Goal: Find specific page/section: Find specific page/section

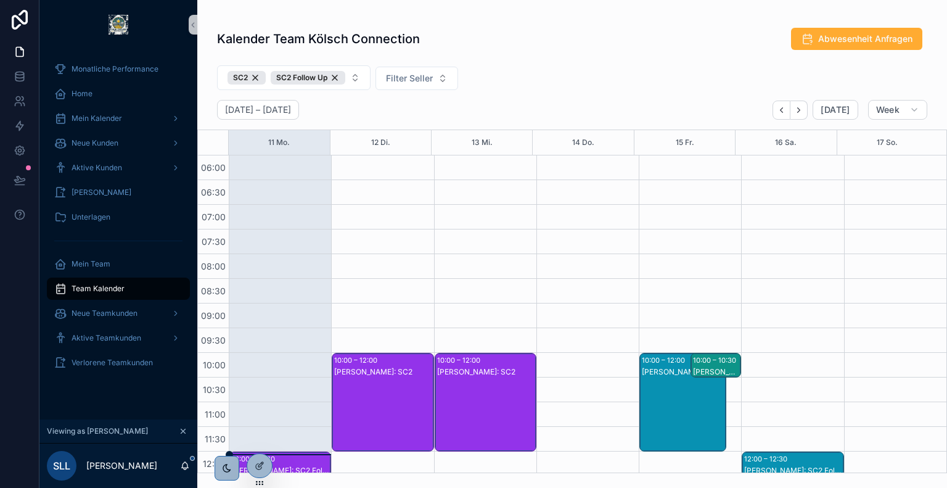
scroll to position [269, 0]
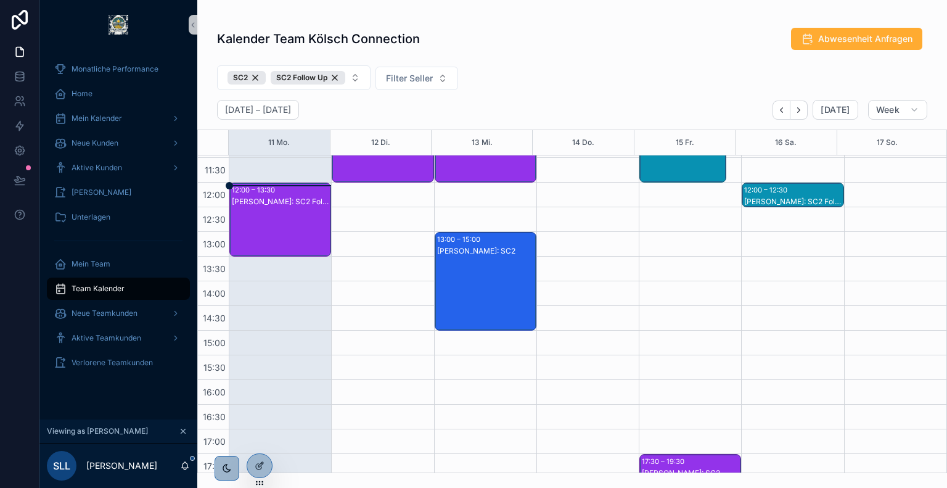
click at [277, 237] on div "[PERSON_NAME]: SC2 Follow Up" at bounding box center [281, 232] width 98 height 72
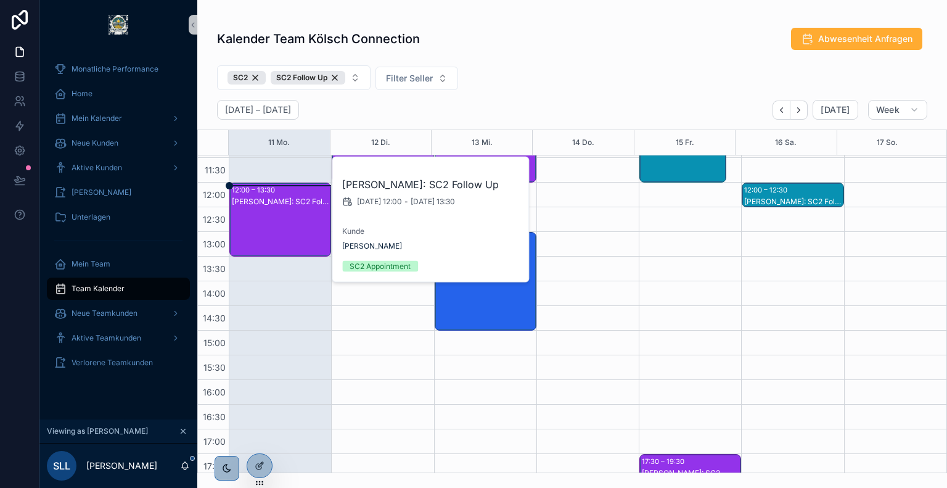
click at [483, 32] on div "Kalender Team Kölsch Connection Abwesenheit Anfragen" at bounding box center [572, 38] width 710 height 23
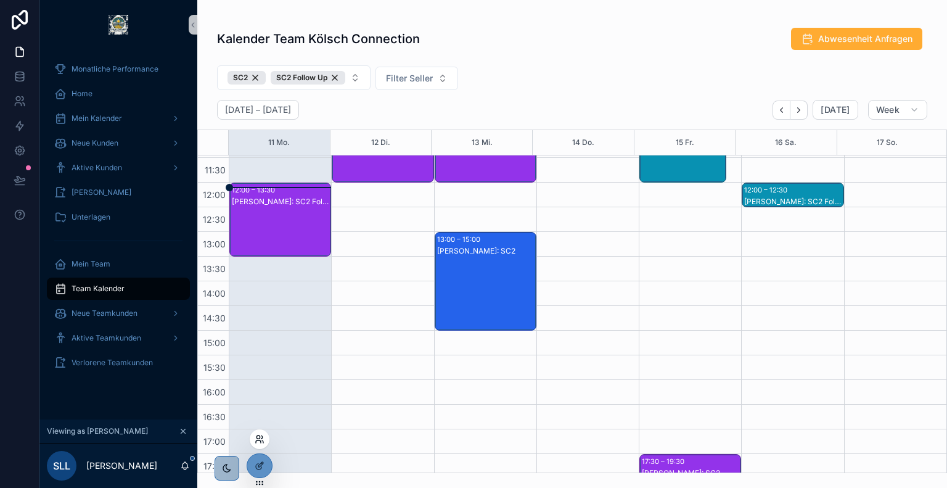
click at [261, 438] on icon at bounding box center [261, 436] width 1 height 3
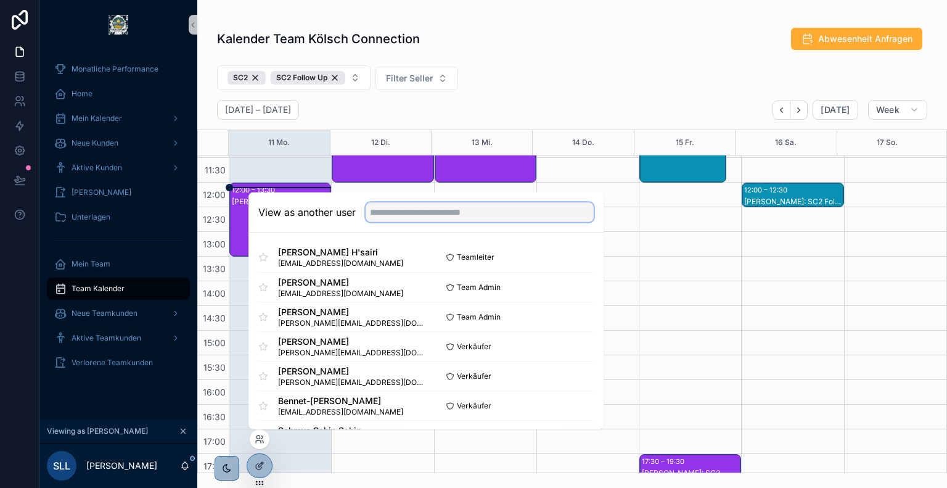
click at [423, 212] on input "text" at bounding box center [480, 212] width 228 height 20
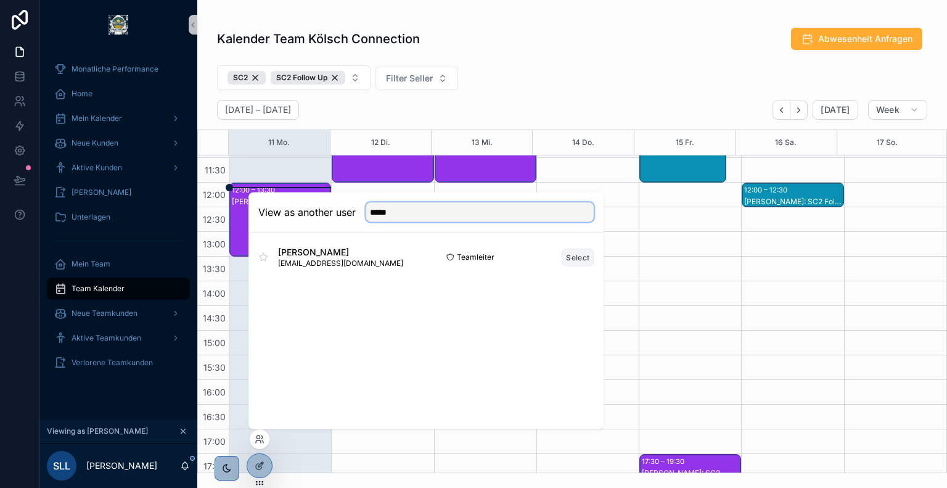
type input "*****"
click at [572, 258] on button "Select" at bounding box center [578, 257] width 32 height 18
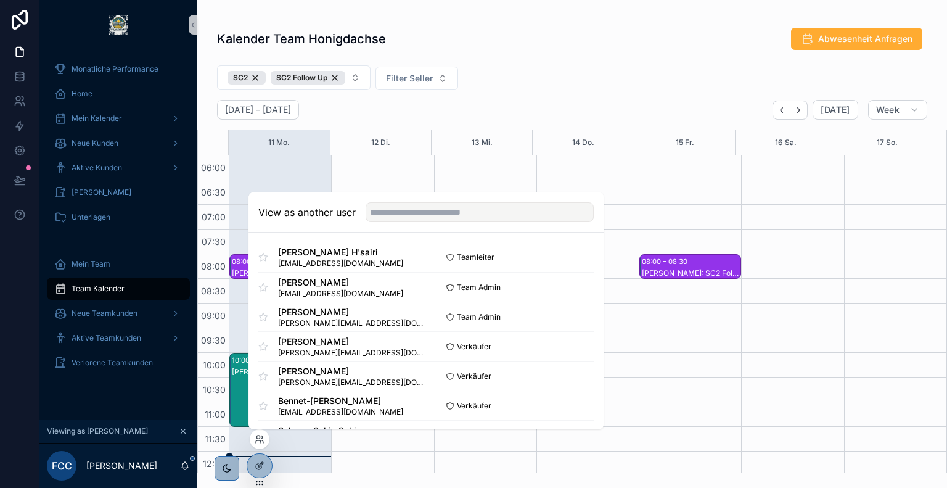
scroll to position [296, 0]
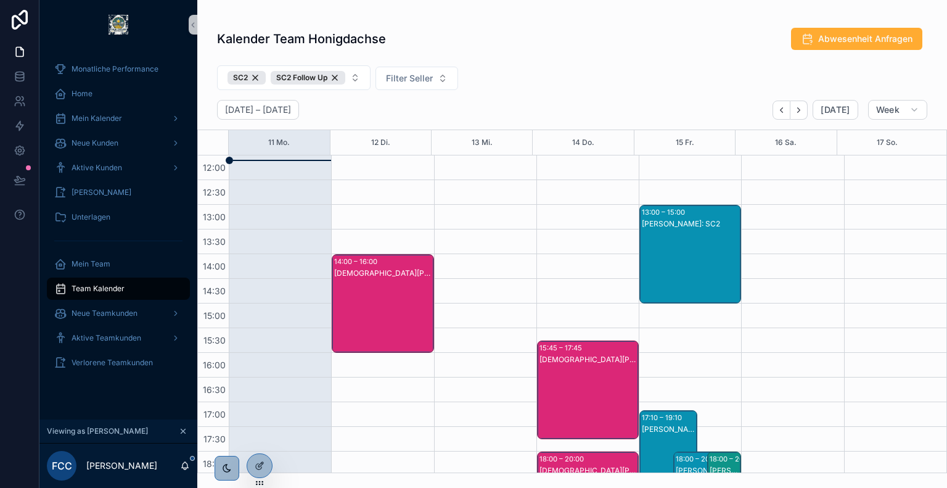
click at [507, 76] on div "SC2 SC2 Follow Up Filter Seller" at bounding box center [572, 79] width 750 height 39
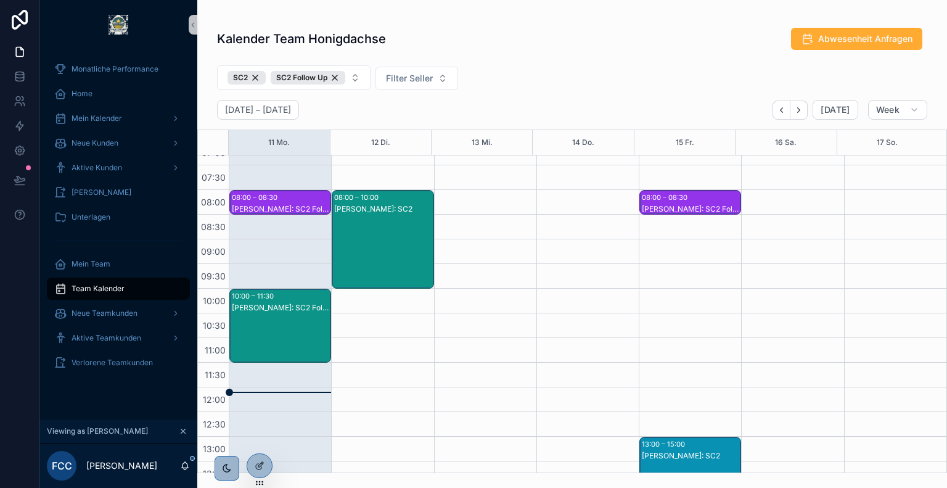
click at [321, 219] on div "08:00 – 08:30 [PERSON_NAME]: SC2 Follow Up 10:00 – 11:30 [PERSON_NAME]: SC2 Fol…" at bounding box center [280, 485] width 102 height 789
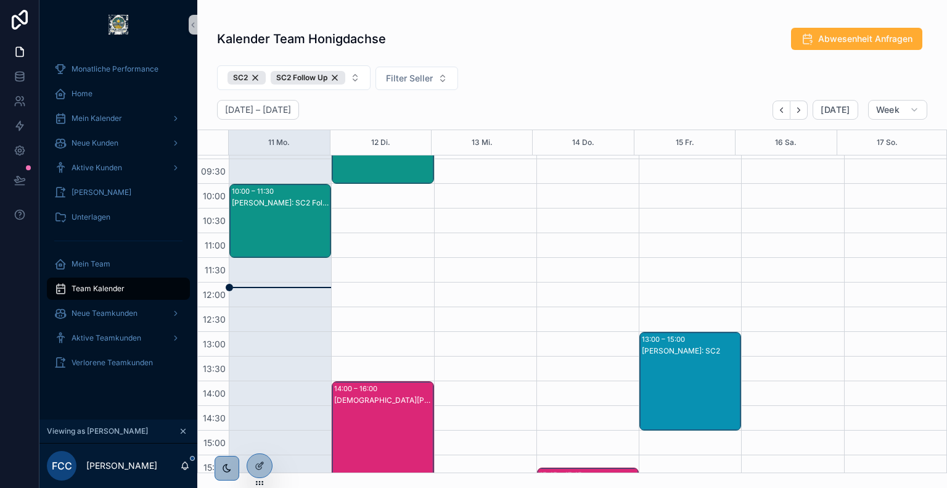
scroll to position [171, 0]
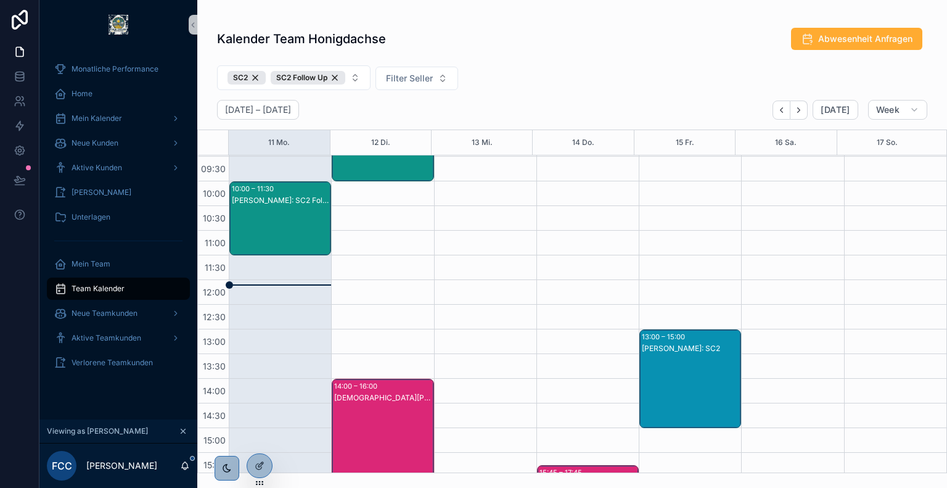
click at [279, 232] on div "[PERSON_NAME]: SC2 Follow Up" at bounding box center [281, 231] width 98 height 72
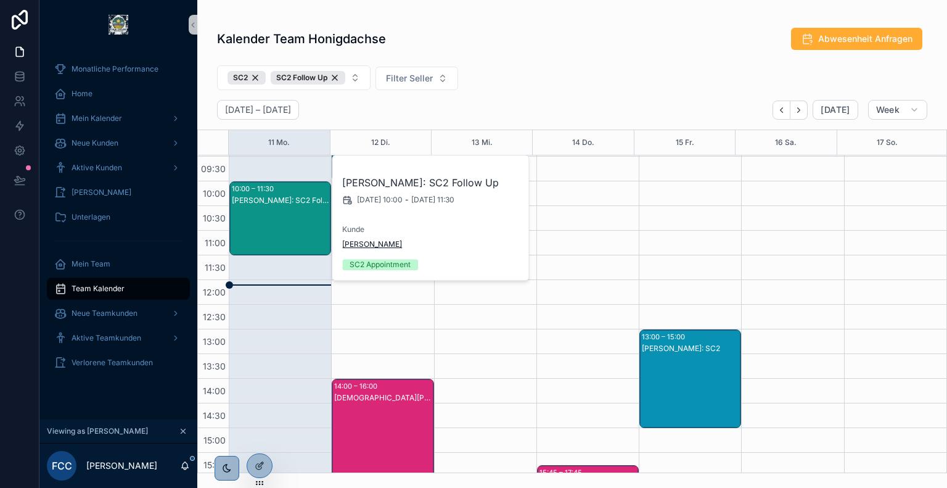
click at [361, 243] on span "[PERSON_NAME]" at bounding box center [372, 244] width 60 height 10
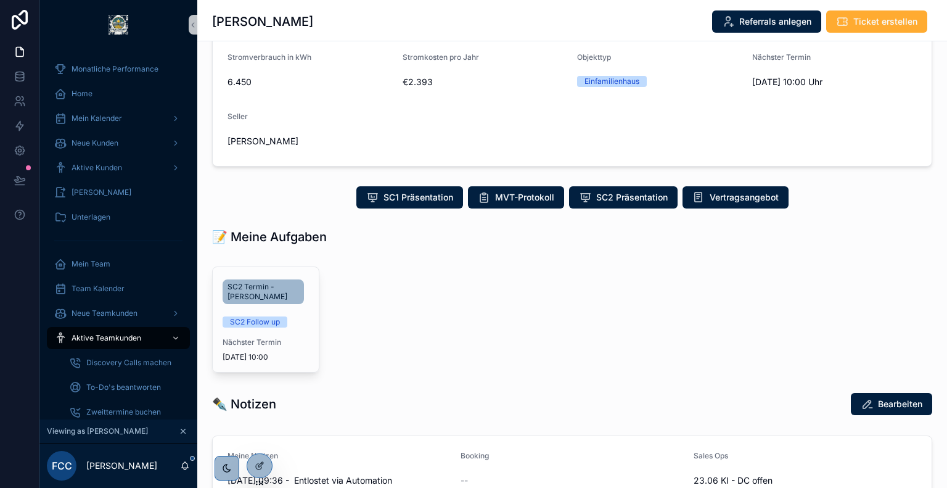
scroll to position [148, 0]
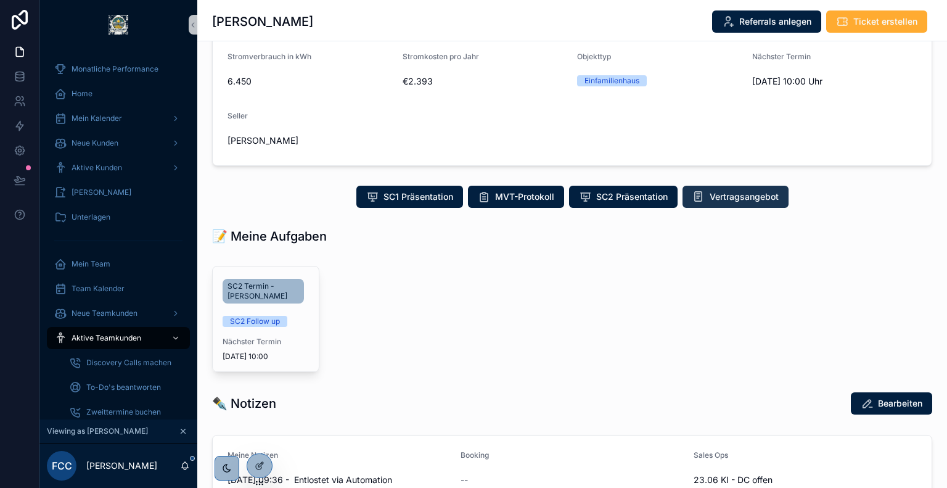
click at [718, 199] on span "Vertragsangebot" at bounding box center [744, 197] width 69 height 12
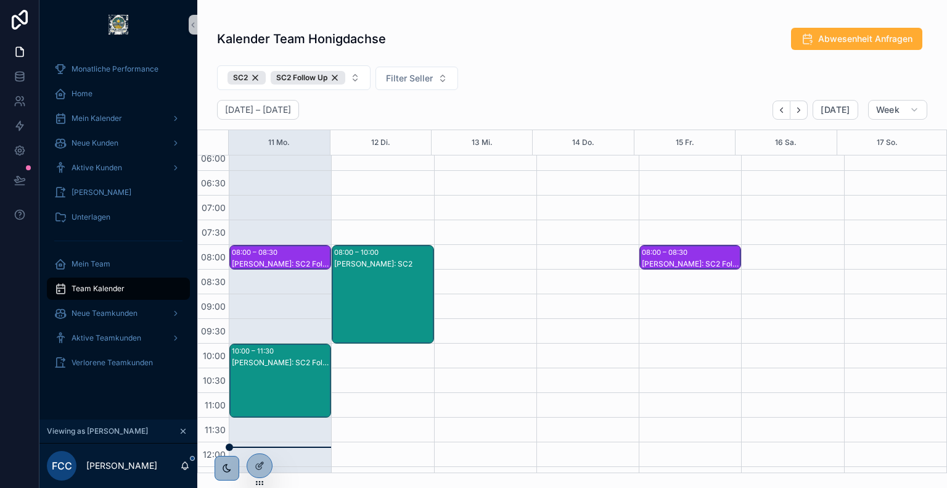
scroll to position [10, 0]
click at [289, 261] on div "[PERSON_NAME]: SC2 Follow Up" at bounding box center [281, 263] width 98 height 10
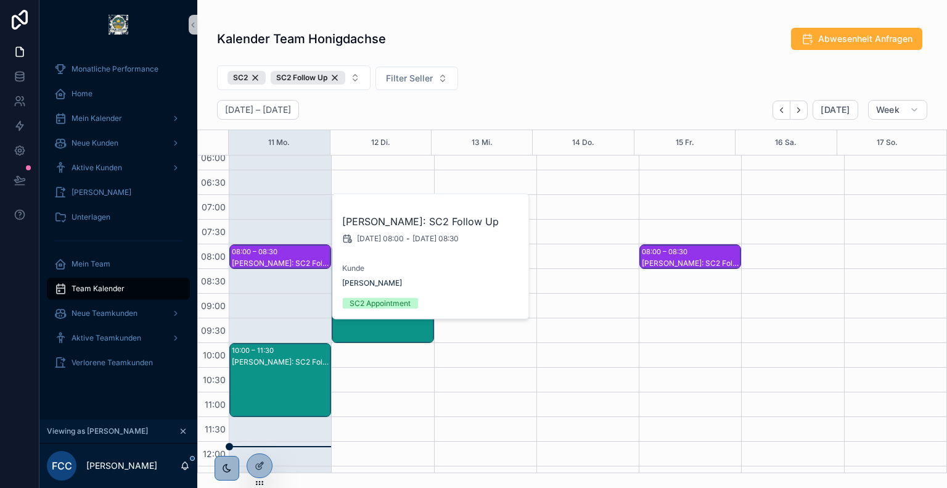
click at [607, 57] on div "Kalender Team Honigdachse Abwesenheit Anfragen SC2 SC2 Follow Up Filter Seller …" at bounding box center [572, 246] width 750 height 453
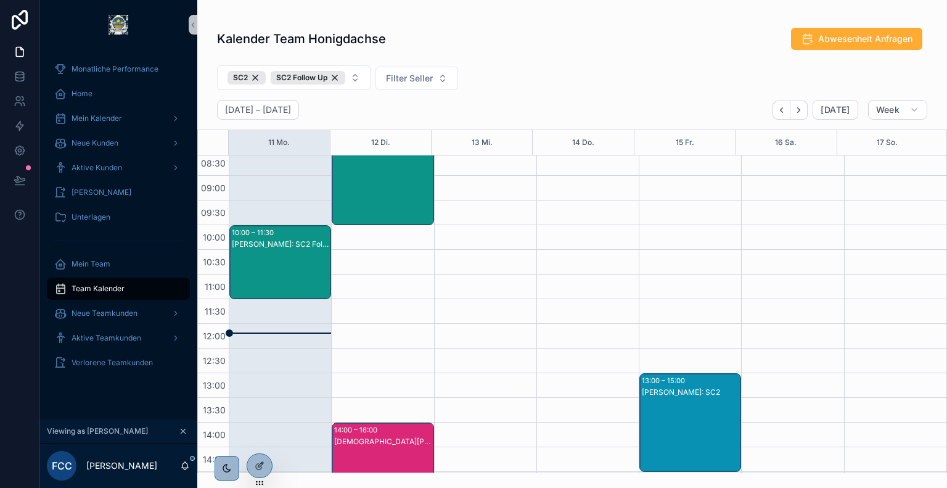
scroll to position [126, 0]
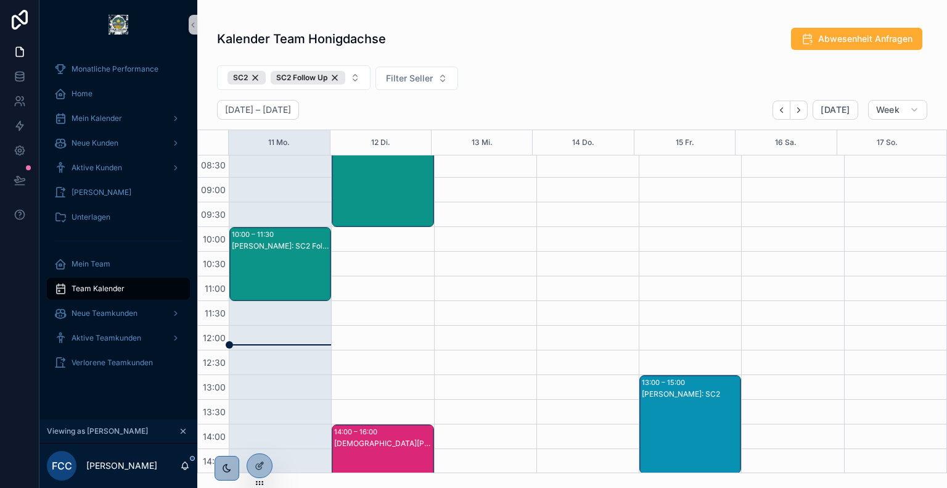
click at [810, 281] on div "scrollable content" at bounding box center [792, 424] width 102 height 789
click at [294, 263] on div "[PERSON_NAME]: SC2 Follow Up" at bounding box center [281, 276] width 98 height 72
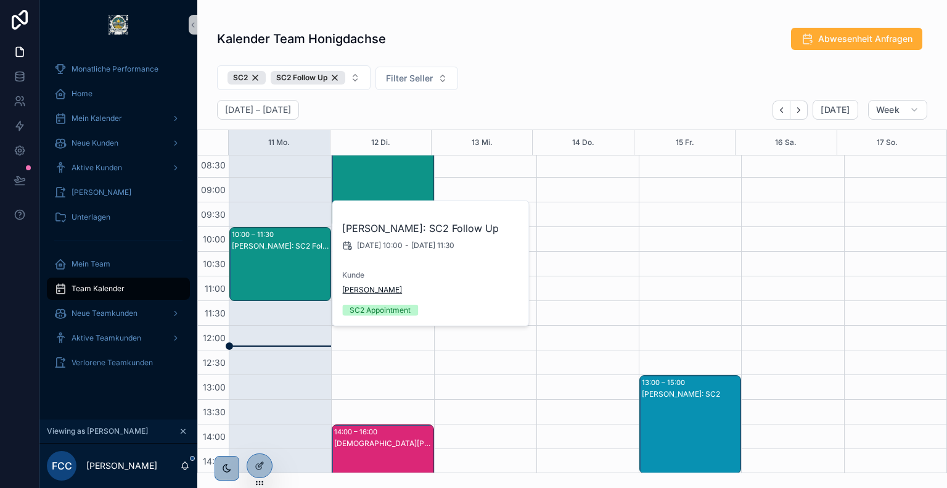
click at [376, 288] on span "[PERSON_NAME]" at bounding box center [372, 290] width 60 height 10
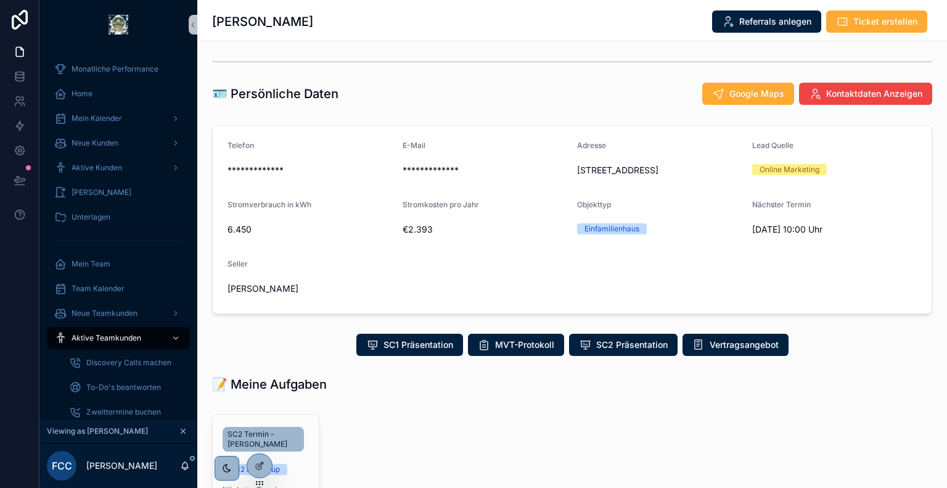
scroll to position [158, 0]
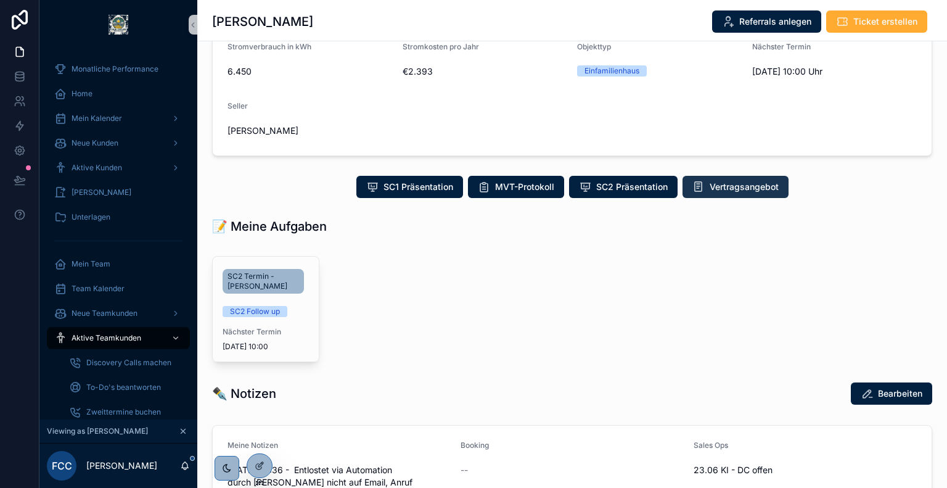
click at [730, 194] on button "Vertragsangebot" at bounding box center [736, 187] width 106 height 22
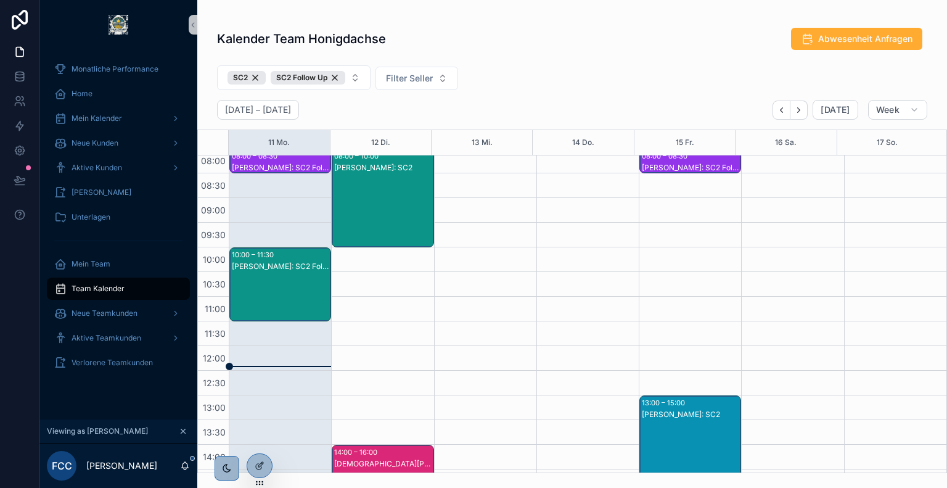
scroll to position [104, 0]
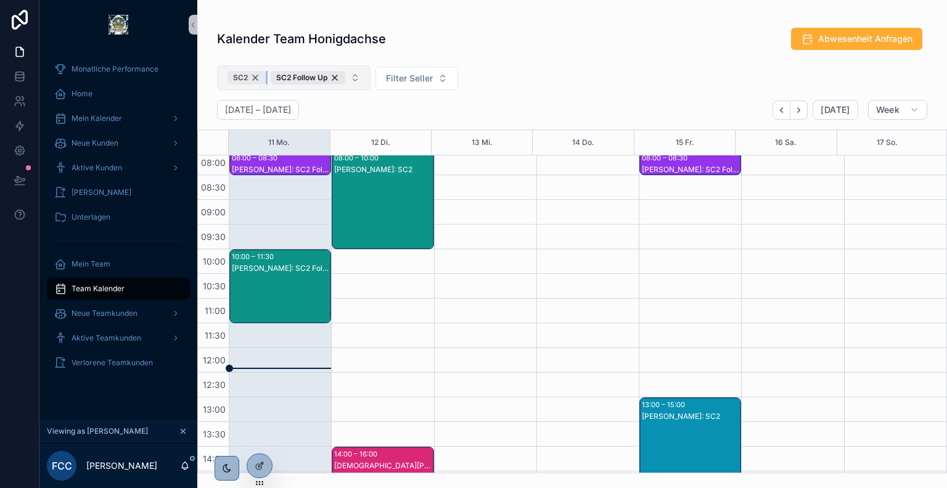
click at [252, 80] on div "SC2" at bounding box center [247, 78] width 38 height 14
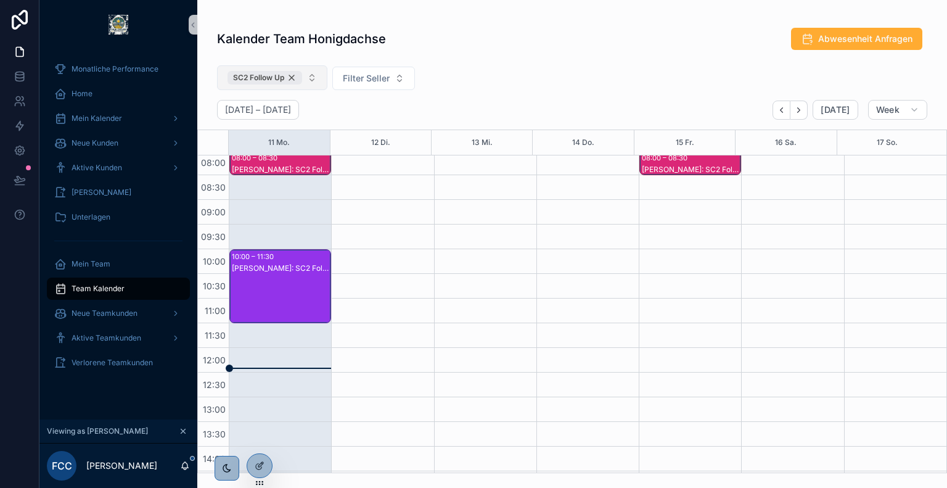
click at [296, 79] on div "SC2 Follow Up" at bounding box center [265, 78] width 75 height 14
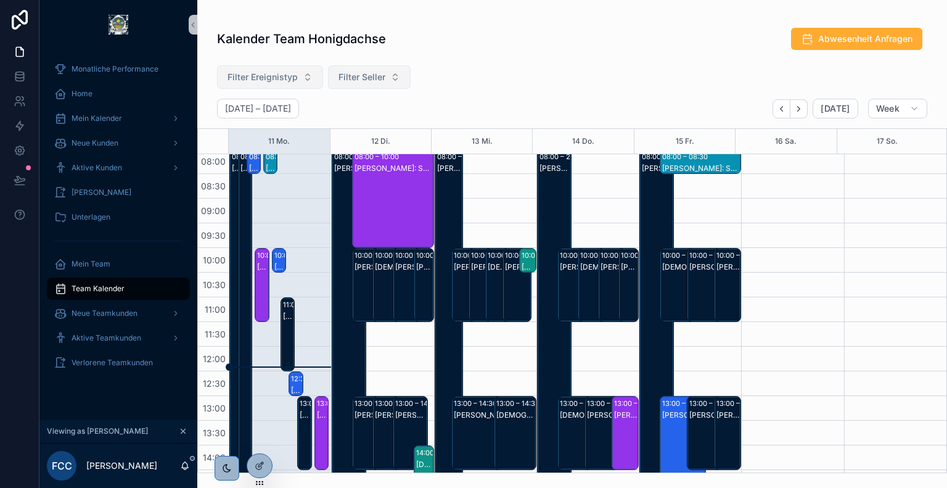
click at [370, 71] on span "Filter Seller" at bounding box center [362, 77] width 47 height 12
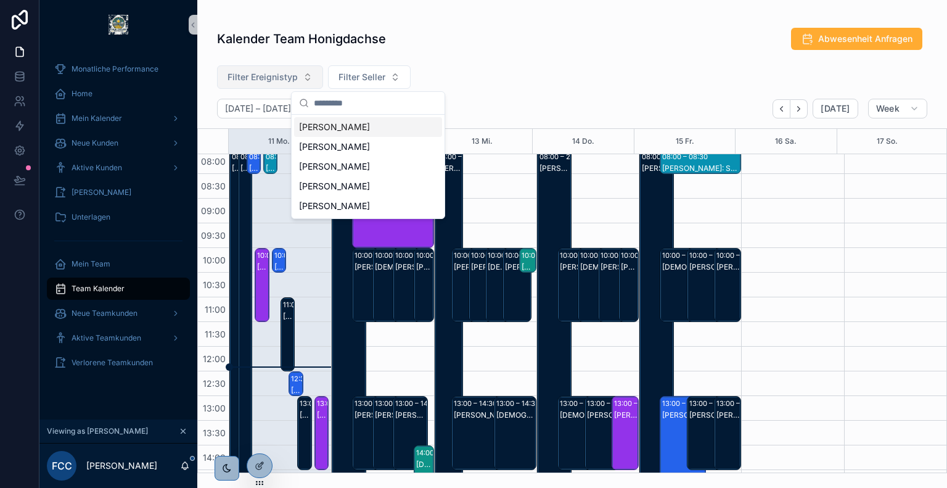
click at [380, 125] on div "[PERSON_NAME]" at bounding box center [368, 127] width 148 height 20
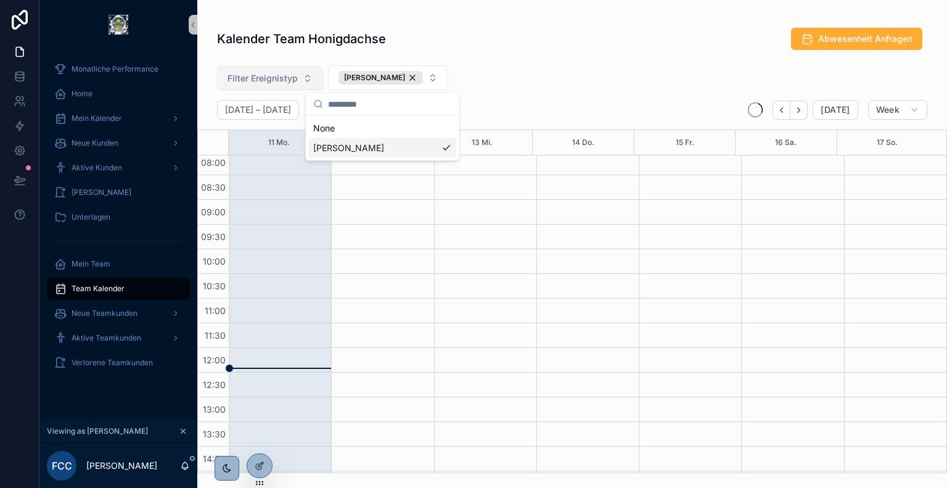
click at [530, 70] on div "Filter Ereignistyp [DEMOGRAPHIC_DATA][PERSON_NAME]" at bounding box center [572, 79] width 750 height 39
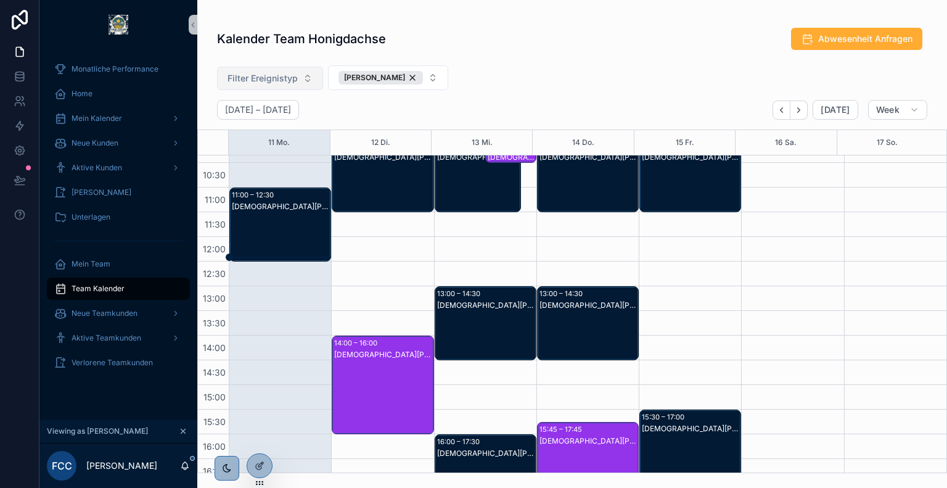
scroll to position [216, 0]
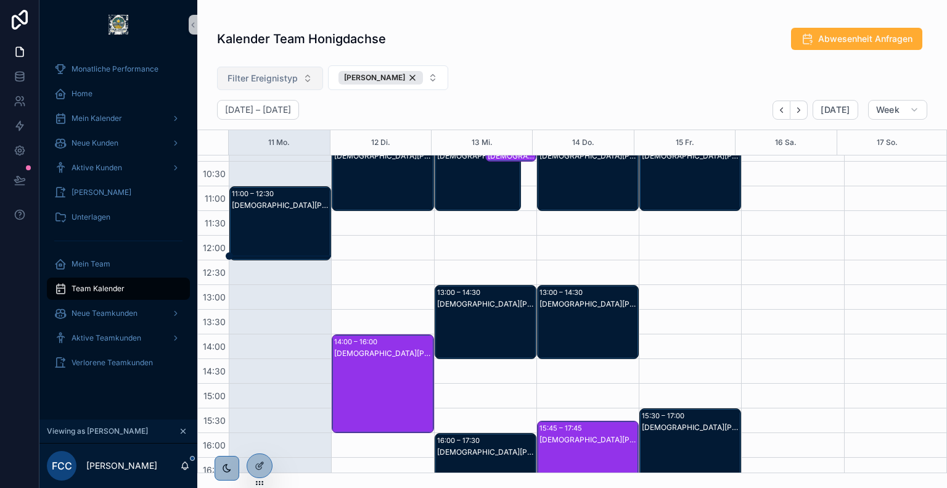
click at [289, 230] on div "[DEMOGRAPHIC_DATA][PERSON_NAME]: SC1" at bounding box center [281, 236] width 98 height 72
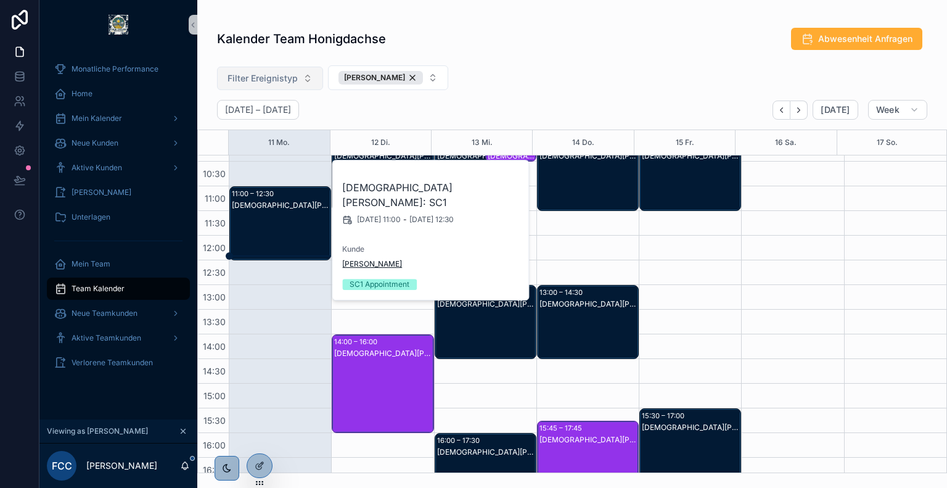
click at [374, 259] on span "[PERSON_NAME]" at bounding box center [372, 264] width 60 height 10
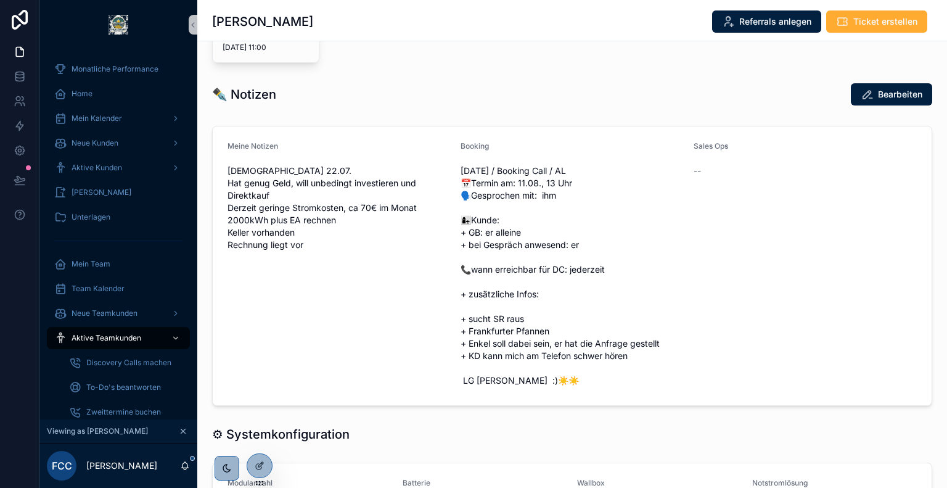
scroll to position [384, 0]
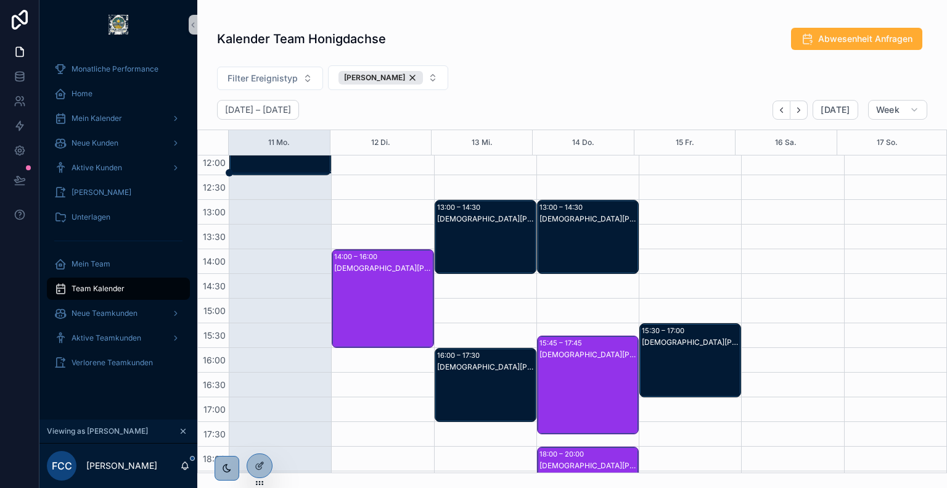
scroll to position [382, 0]
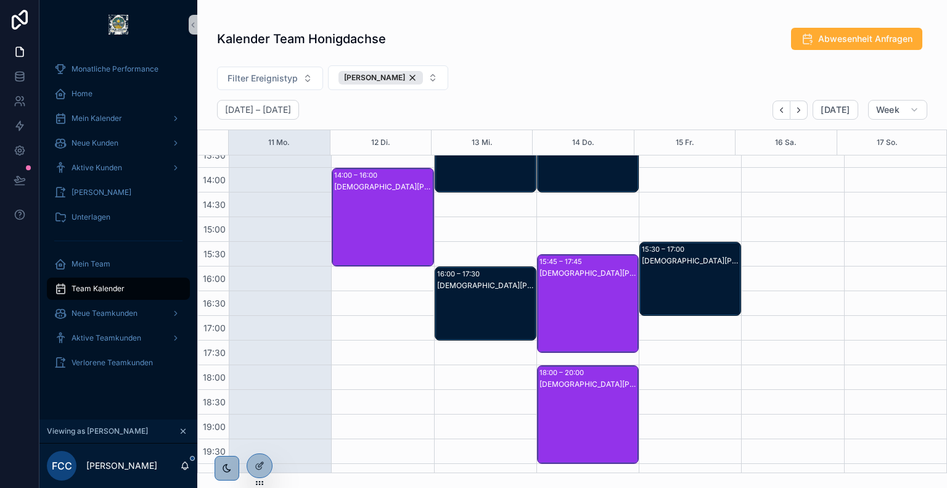
click at [557, 261] on div "15:45 – 17:45" at bounding box center [563, 261] width 46 height 12
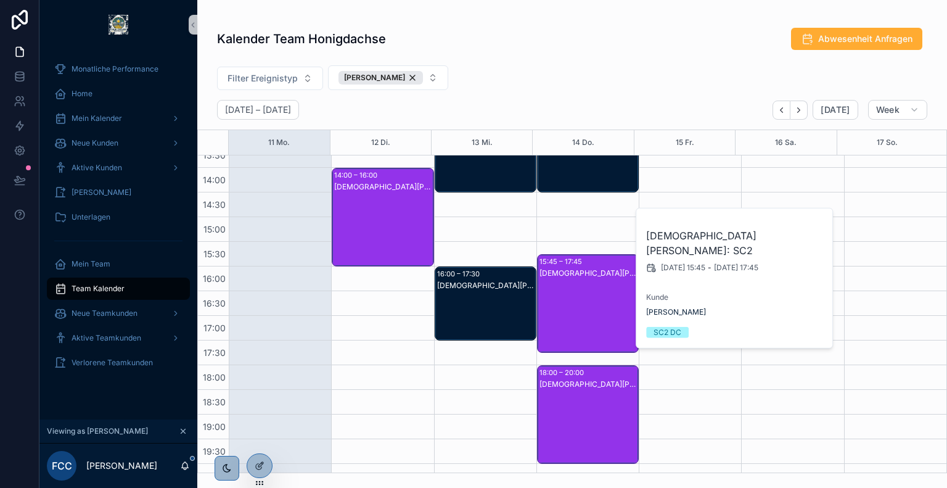
scroll to position [432, 0]
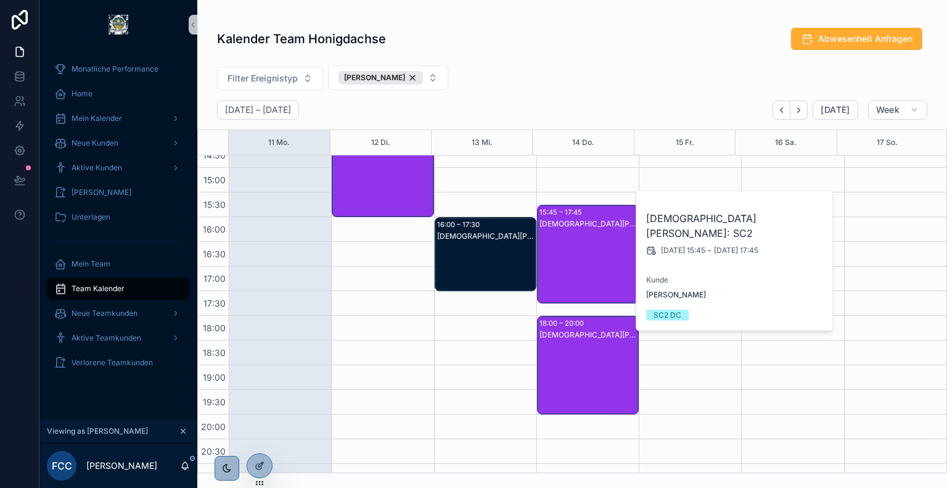
click at [580, 343] on div "[DEMOGRAPHIC_DATA][PERSON_NAME]: SC2" at bounding box center [589, 377] width 98 height 96
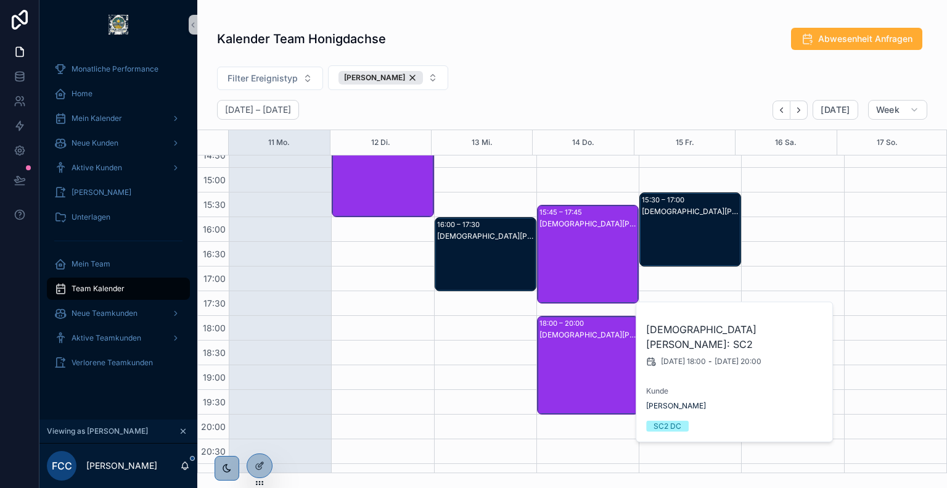
click at [379, 179] on div "[DEMOGRAPHIC_DATA][PERSON_NAME]: SC2" at bounding box center [383, 180] width 98 height 96
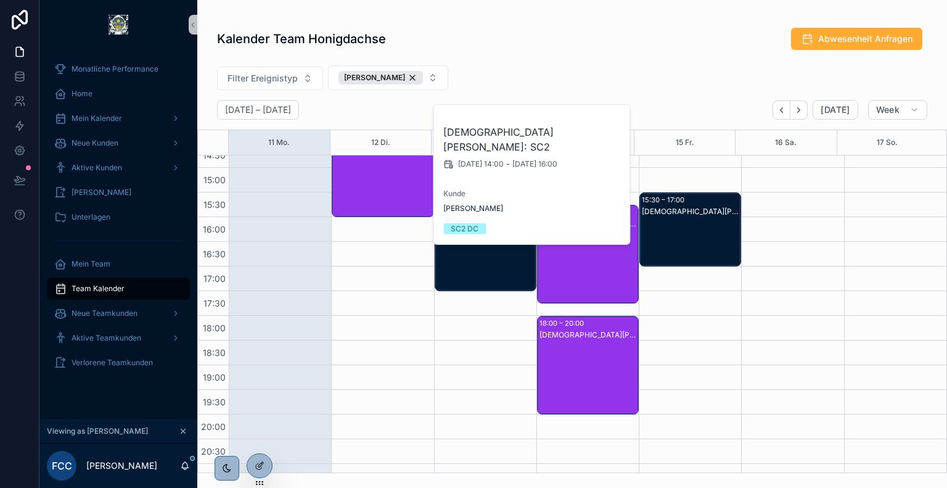
click at [523, 44] on div "Kalender Team Honigdachse Abwesenheit Anfragen" at bounding box center [572, 38] width 710 height 23
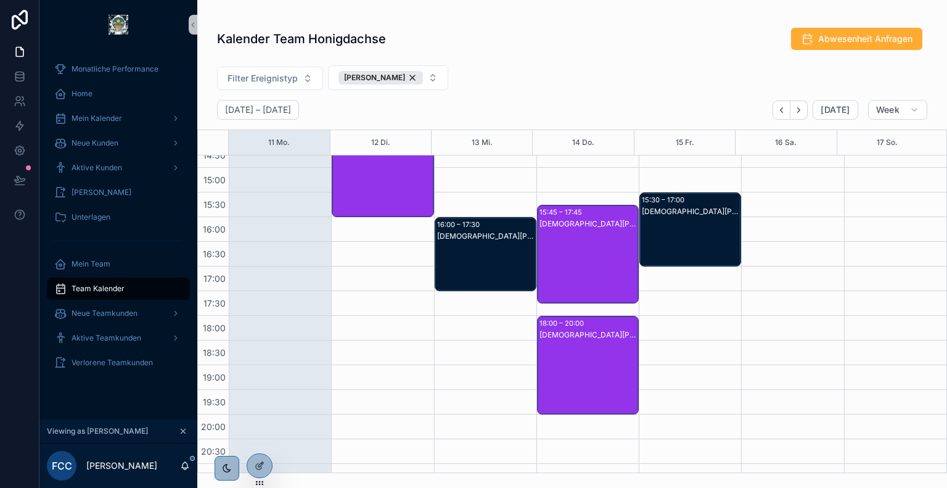
scroll to position [296, 0]
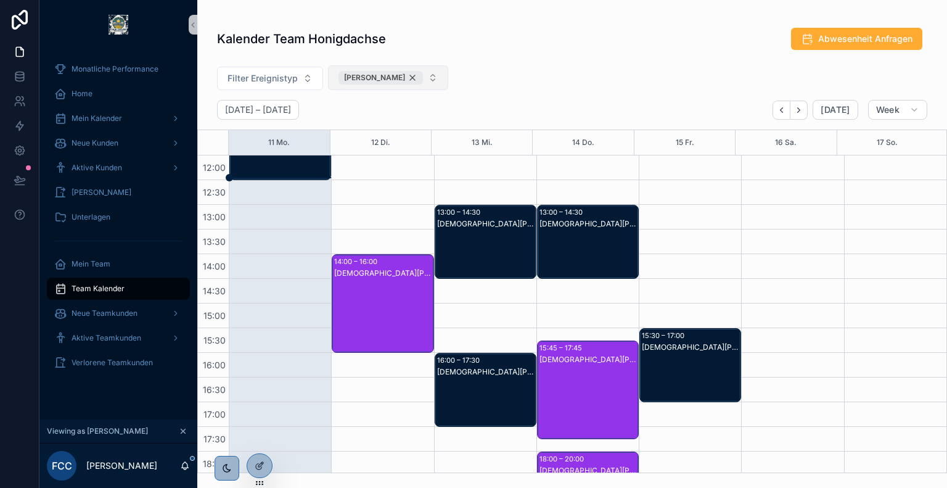
click at [404, 82] on div "[PERSON_NAME]" at bounding box center [381, 78] width 84 height 14
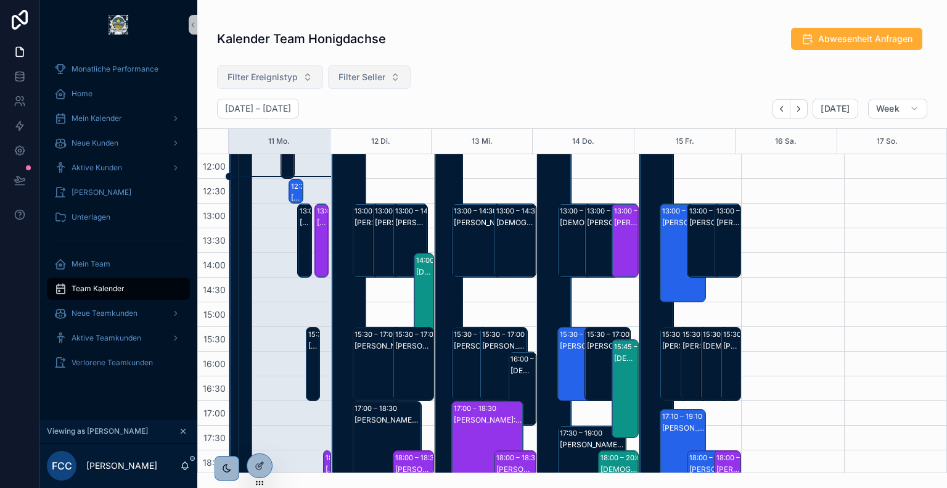
click at [283, 81] on span "Filter Ereignistyp" at bounding box center [263, 77] width 70 height 12
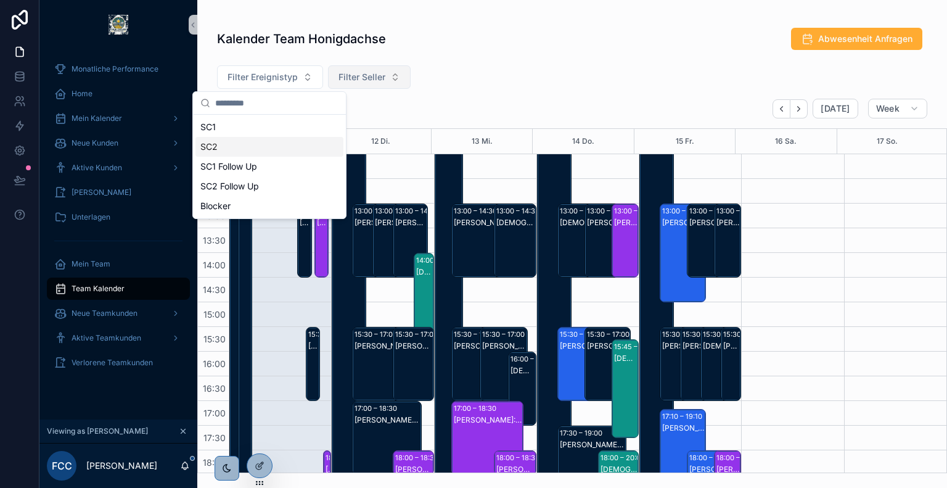
click at [237, 150] on div "SC2" at bounding box center [269, 147] width 148 height 20
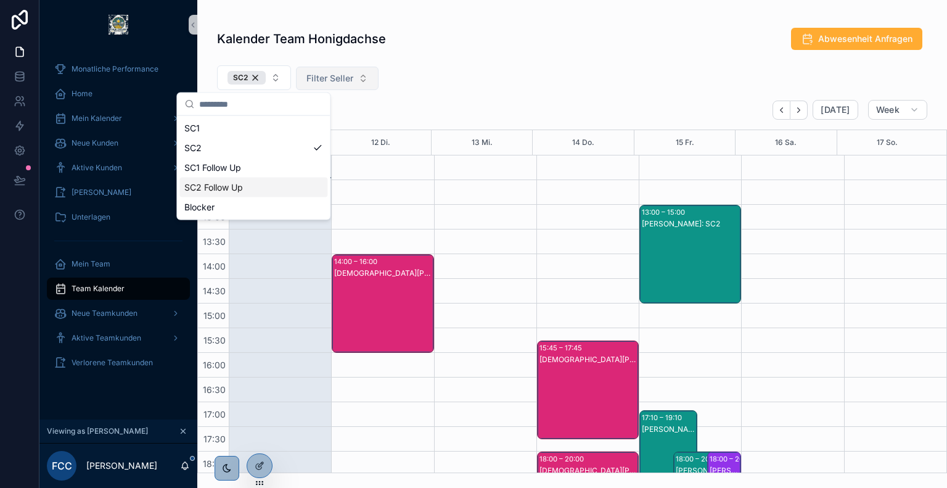
click at [238, 187] on div "SC2 Follow Up" at bounding box center [253, 188] width 148 height 20
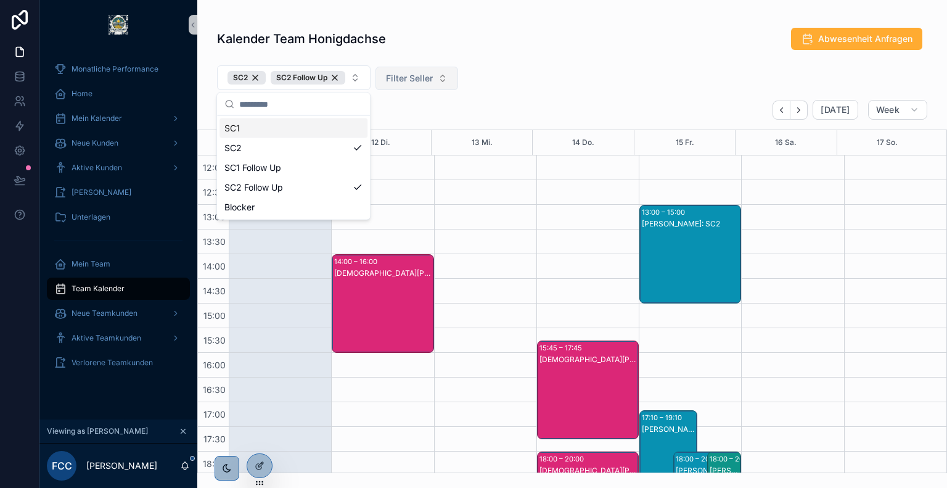
click at [507, 76] on div "SC2 SC2 Follow Up Filter Seller" at bounding box center [572, 79] width 750 height 39
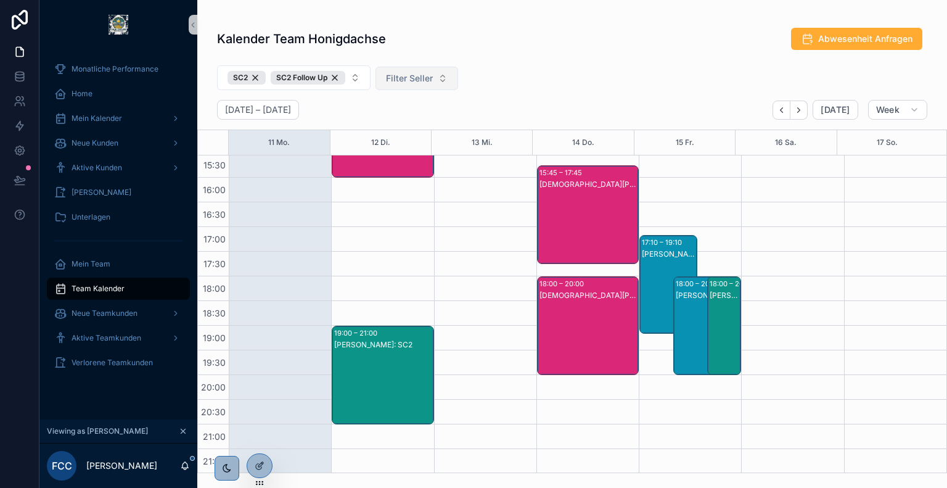
scroll to position [311, 0]
